Goal: Participate in discussion

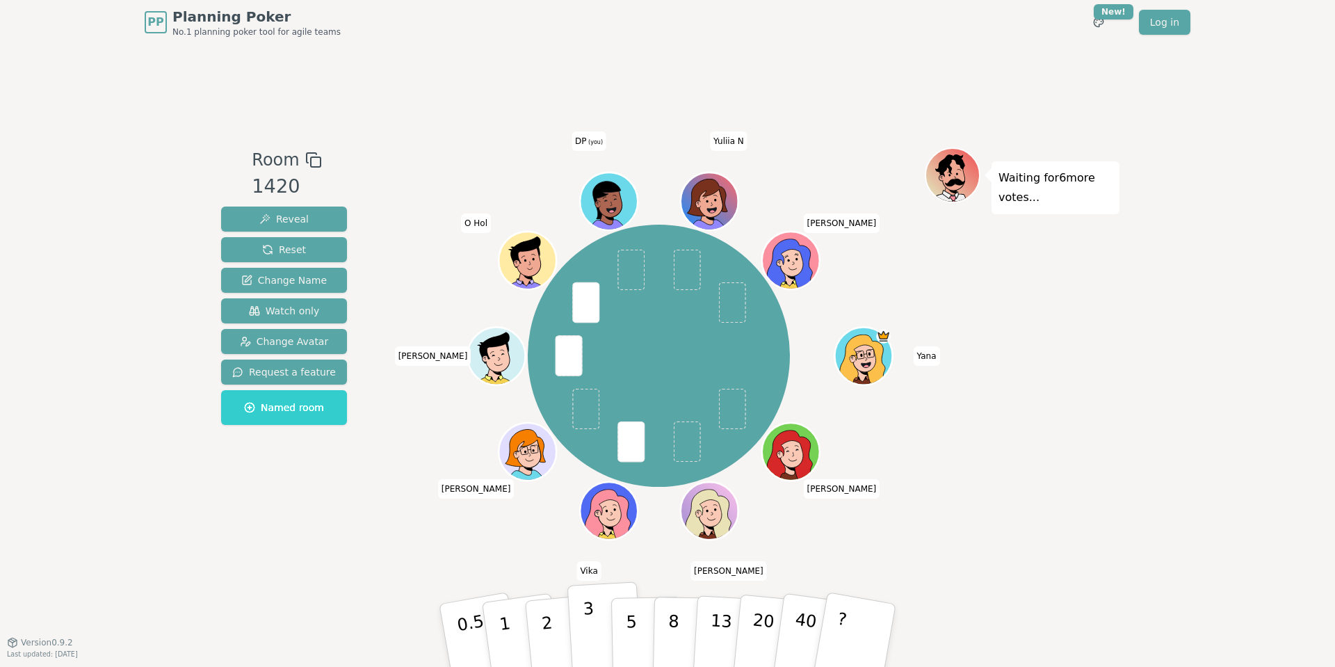
click at [592, 617] on button "3" at bounding box center [605, 635] width 76 height 108
click at [672, 633] on p "8" at bounding box center [674, 634] width 12 height 75
click at [640, 625] on button "5" at bounding box center [647, 636] width 72 height 106
click at [583, 644] on button "3" at bounding box center [605, 635] width 76 height 108
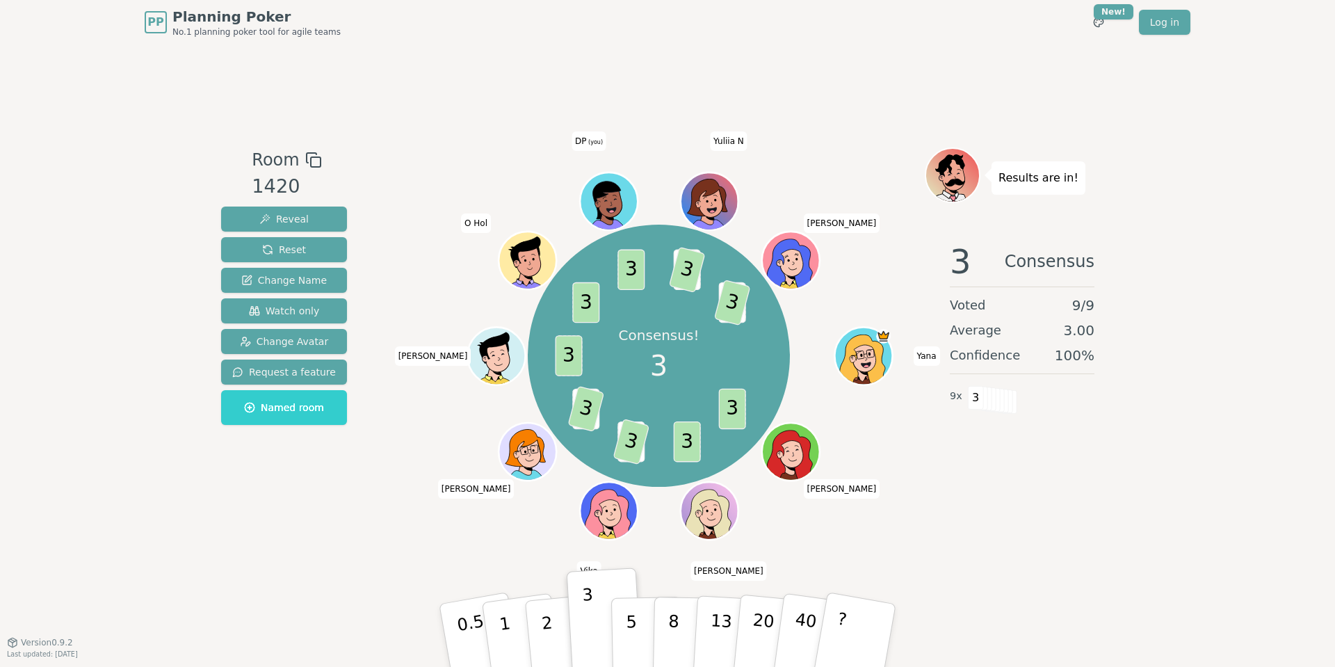
click at [1067, 584] on div "Room 1420 Reveal Reset Change Name Watch only Change Avatar Request a feature N…" at bounding box center [668, 343] width 904 height 597
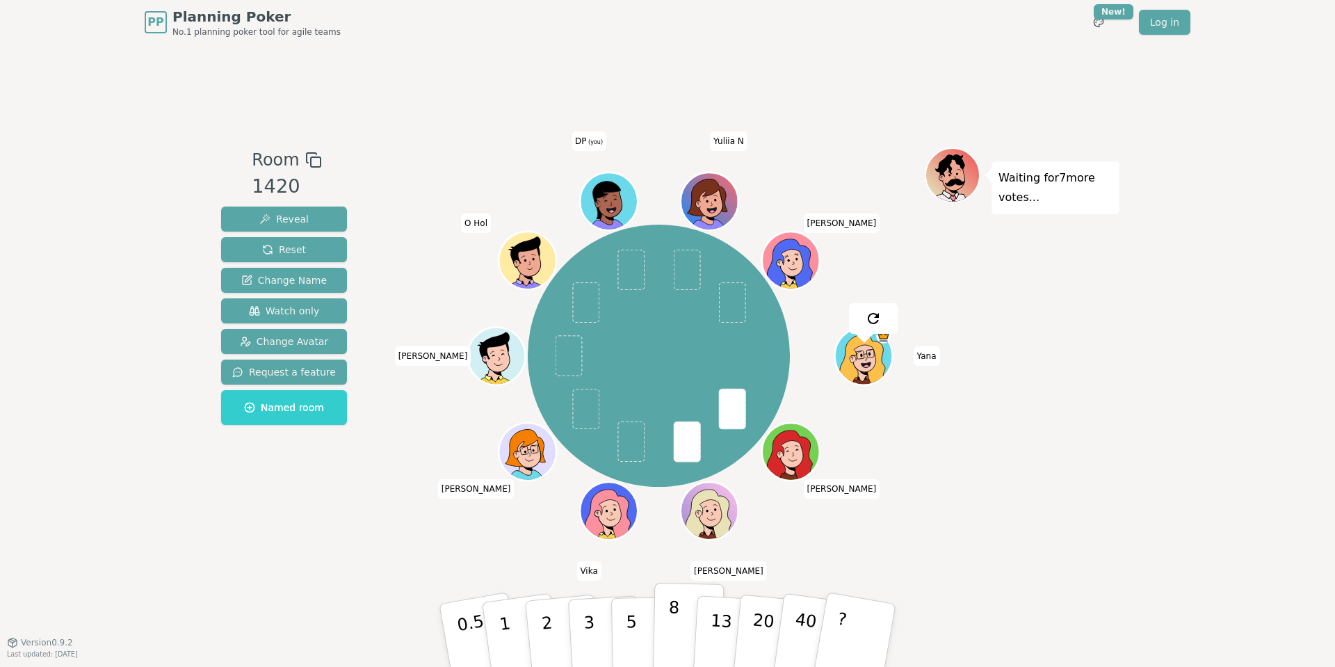
click at [677, 629] on button "8" at bounding box center [689, 636] width 72 height 106
click at [1073, 480] on div "Waiting for 6 more votes..." at bounding box center [1022, 342] width 195 height 391
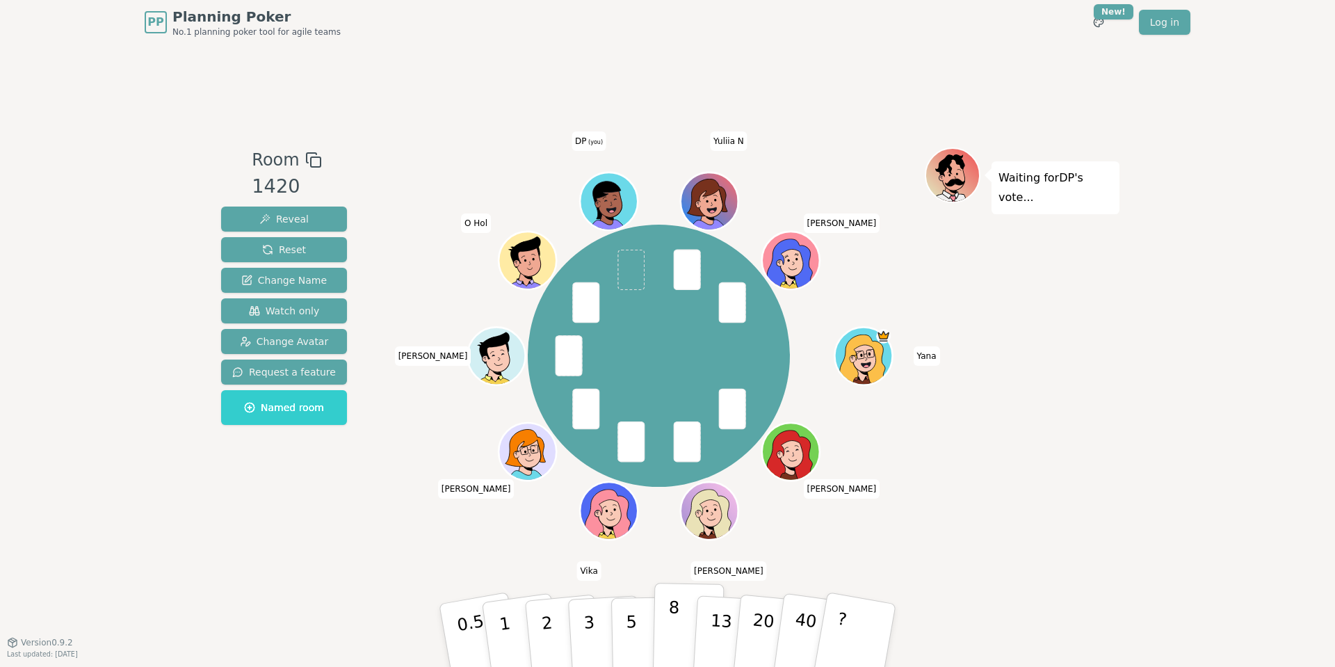
click at [672, 629] on p "8" at bounding box center [674, 634] width 12 height 75
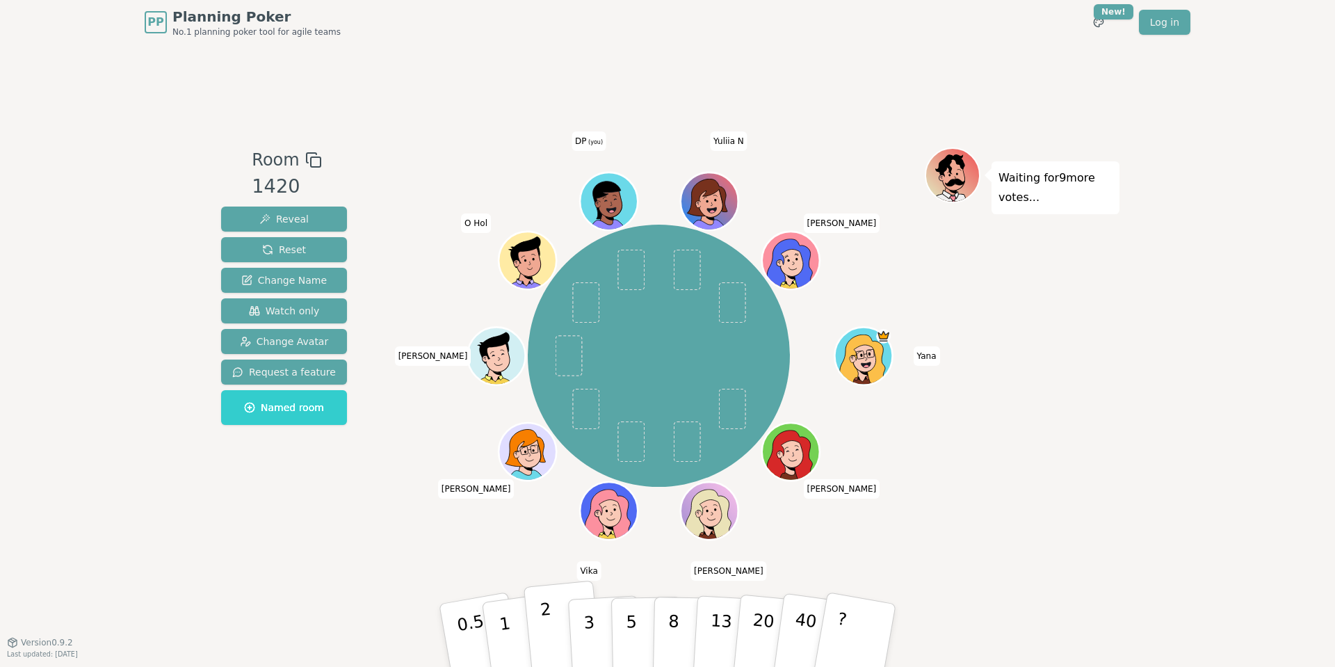
click at [544, 620] on p "2" at bounding box center [549, 637] width 18 height 76
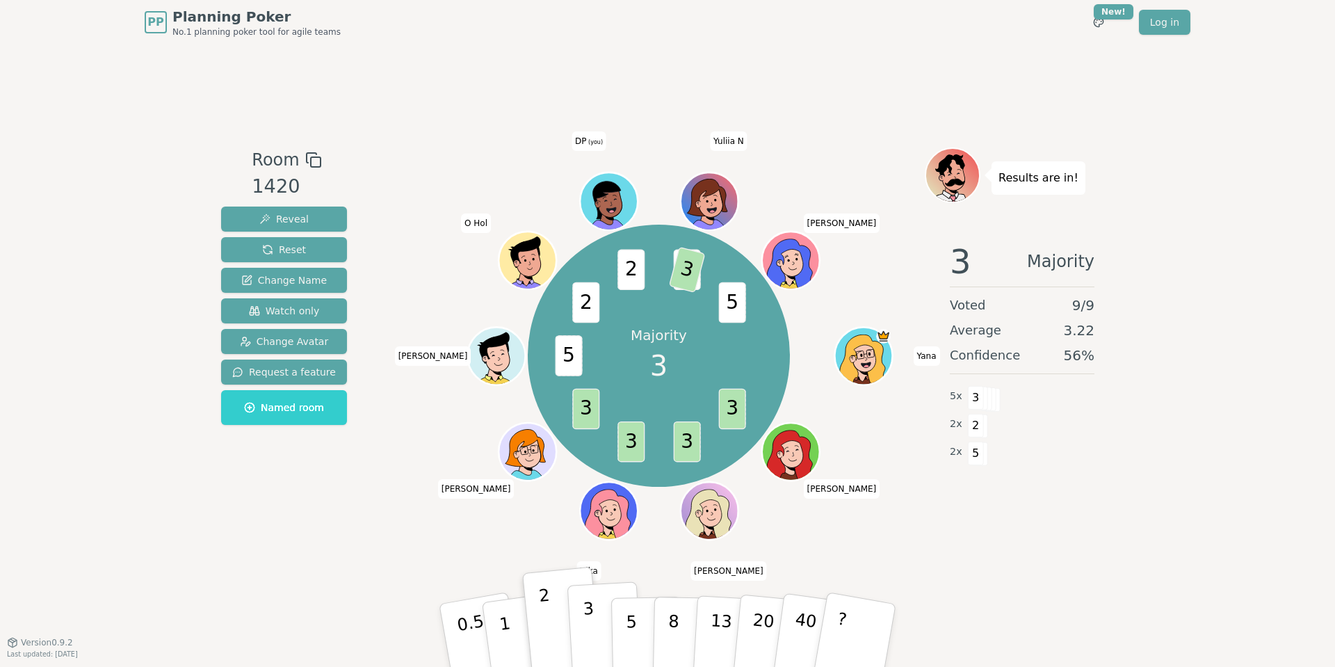
click at [598, 638] on button "3" at bounding box center [605, 635] width 76 height 108
